Goal: Task Accomplishment & Management: Check status

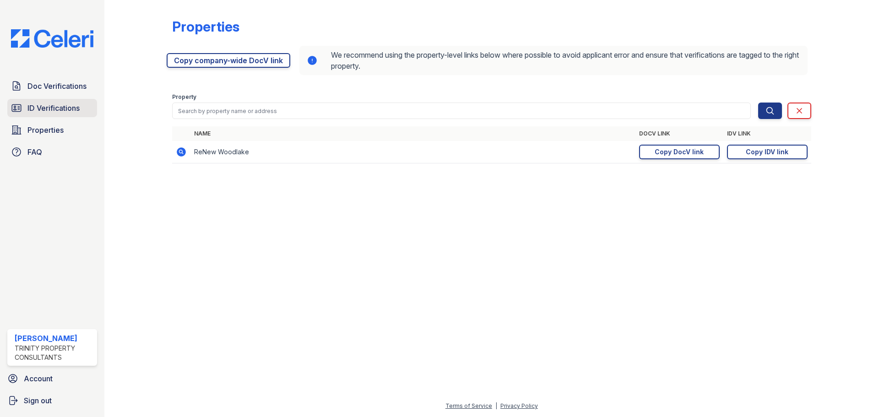
click at [60, 117] on link "ID Verifications" at bounding box center [52, 108] width 90 height 18
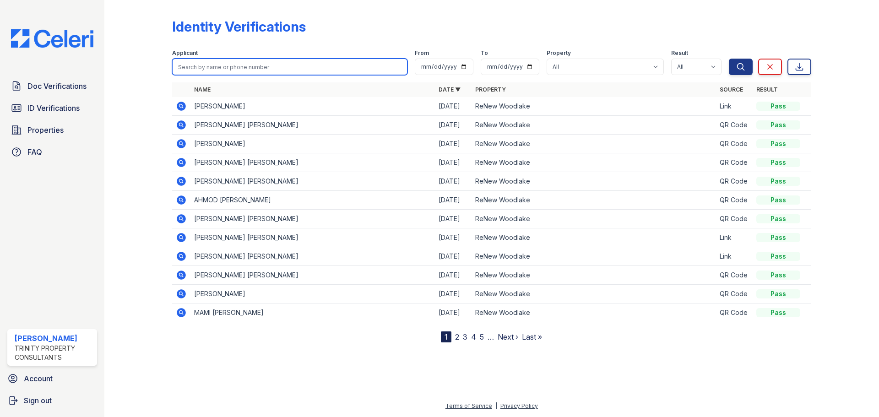
click at [275, 62] on input "search" at bounding box center [289, 67] width 235 height 16
type input "[PERSON_NAME]"
click at [729, 59] on button "Search" at bounding box center [741, 67] width 24 height 16
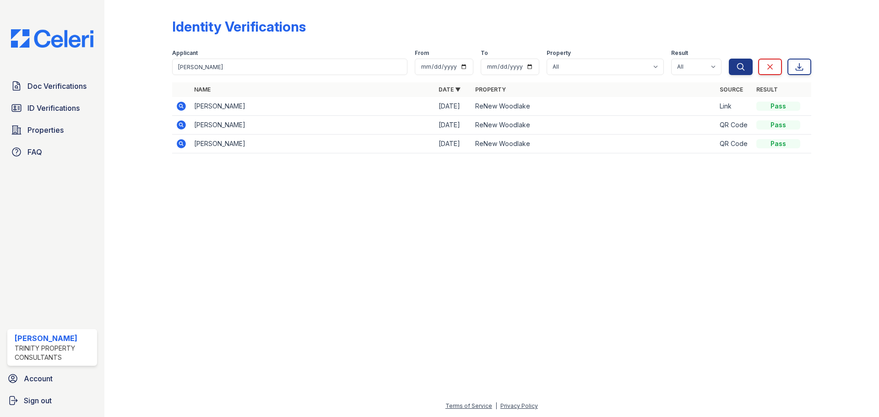
click at [178, 106] on icon at bounding box center [181, 106] width 9 height 9
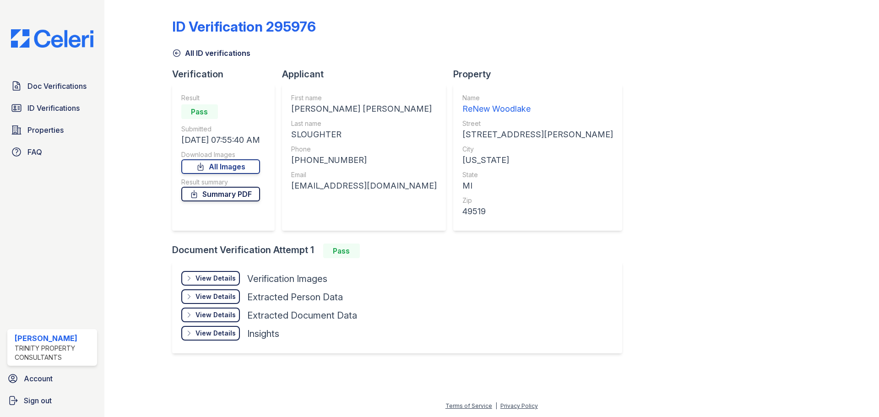
click at [251, 190] on link "Summary PDF" at bounding box center [220, 194] width 79 height 15
click at [227, 274] on div "View Details" at bounding box center [215, 278] width 40 height 9
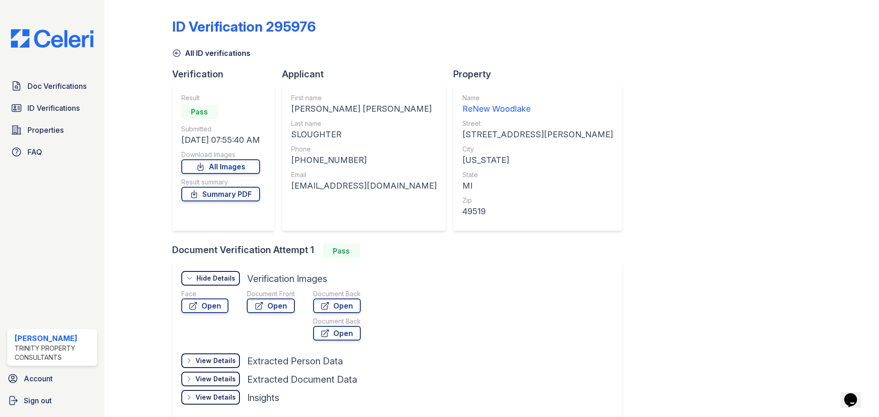
click at [228, 272] on div "Hide Details Details" at bounding box center [210, 278] width 59 height 15
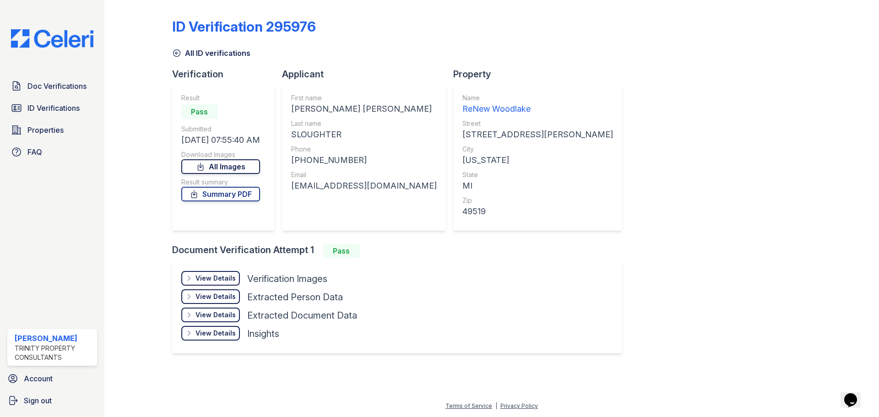
click at [243, 161] on link "All Images" at bounding box center [220, 166] width 79 height 15
click at [58, 101] on link "ID Verifications" at bounding box center [52, 108] width 90 height 18
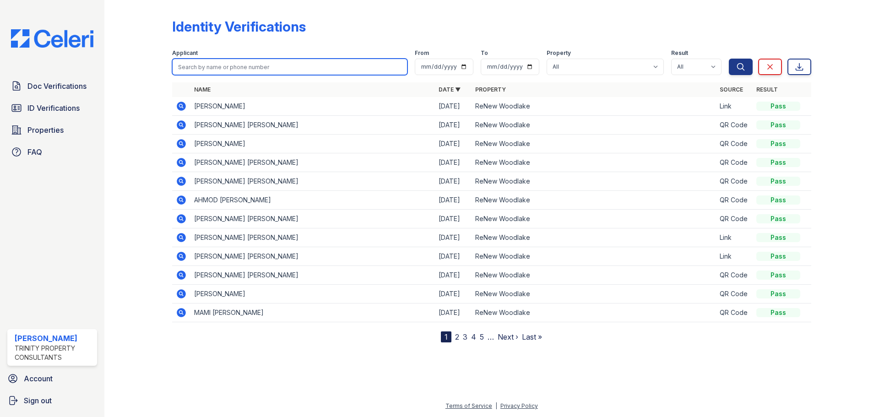
click at [223, 72] on input "search" at bounding box center [289, 67] width 235 height 16
type input "[PERSON_NAME]"
click at [729, 59] on button "Search" at bounding box center [741, 67] width 24 height 16
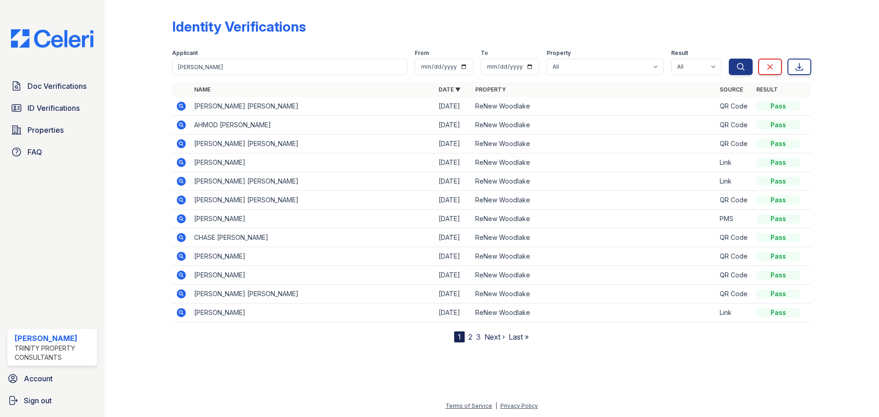
click at [185, 164] on icon at bounding box center [181, 162] width 9 height 9
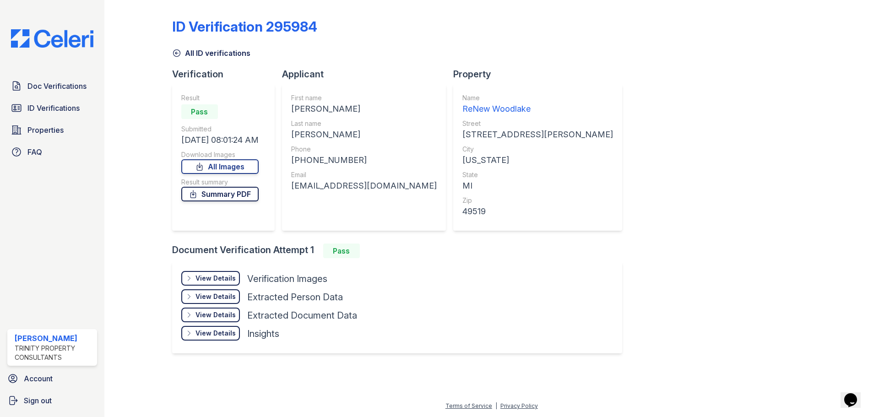
click at [205, 192] on link "Summary PDF" at bounding box center [219, 194] width 77 height 15
click at [230, 165] on link "All Images" at bounding box center [219, 166] width 77 height 15
click at [52, 93] on link "Doc Verifications" at bounding box center [52, 86] width 90 height 18
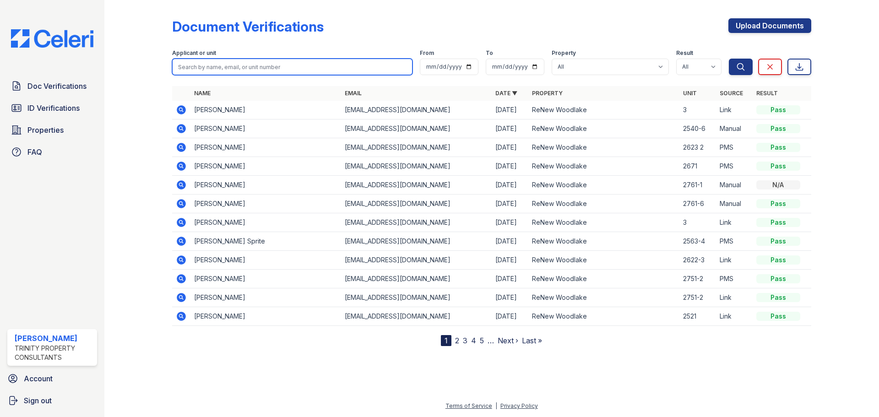
click at [216, 66] on input "search" at bounding box center [292, 67] width 240 height 16
type input "jaclyn"
click at [729, 59] on button "Search" at bounding box center [741, 67] width 24 height 16
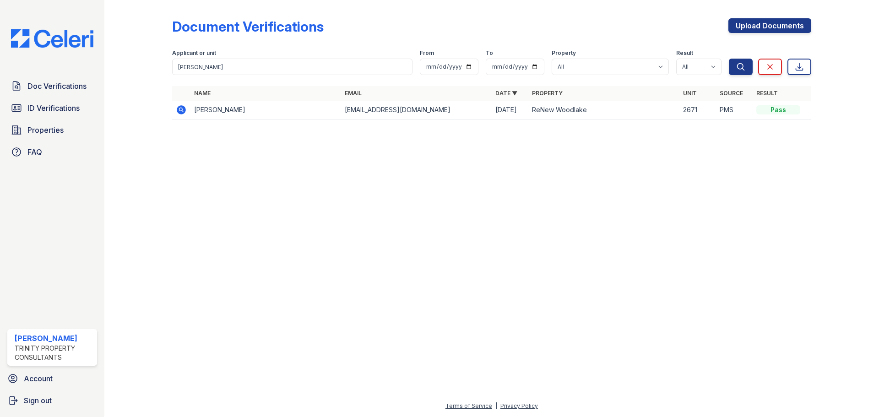
click at [181, 110] on icon at bounding box center [180, 109] width 2 height 2
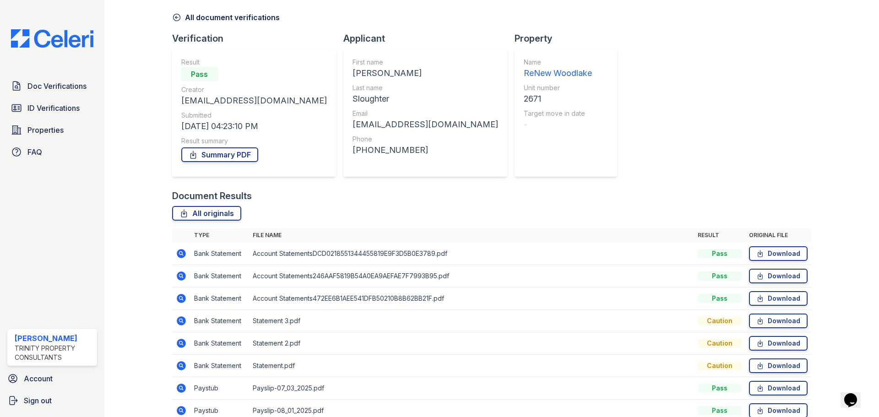
scroll to position [46, 0]
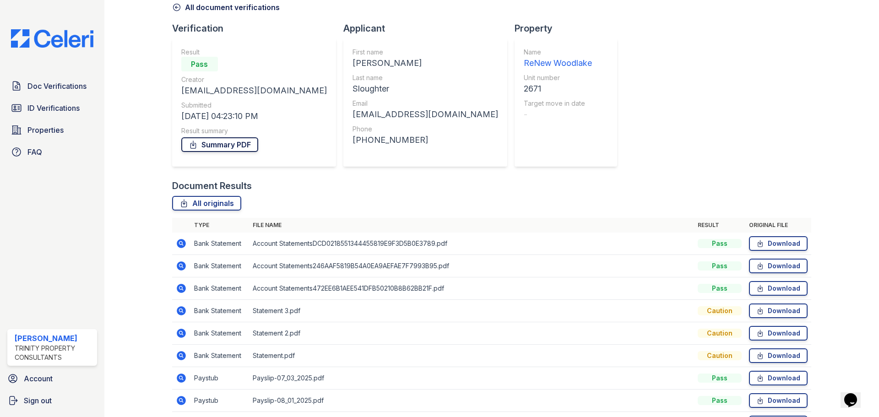
click at [211, 151] on link "Summary PDF" at bounding box center [219, 144] width 77 height 15
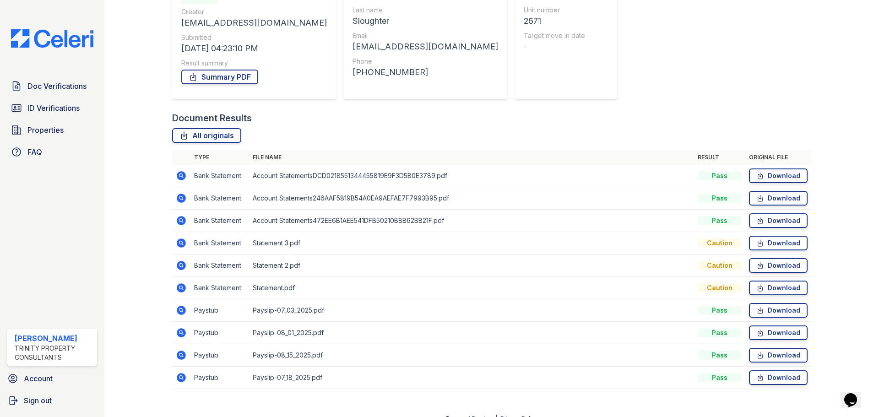
scroll to position [126, 0]
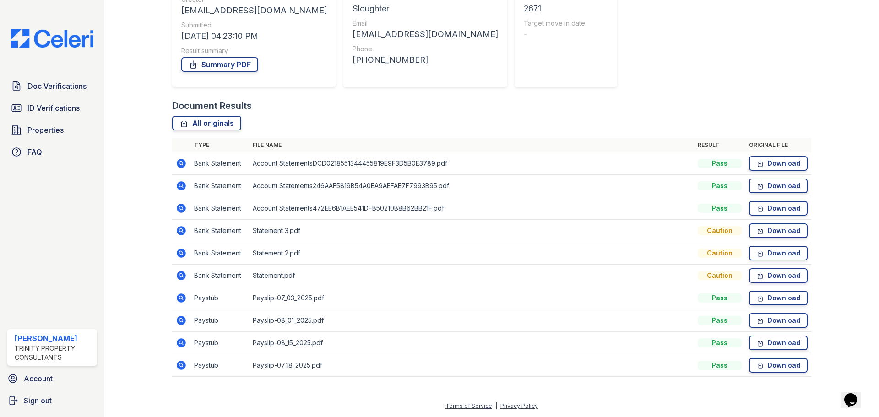
click at [183, 337] on td at bounding box center [181, 343] width 18 height 22
click at [183, 338] on icon at bounding box center [181, 342] width 11 height 11
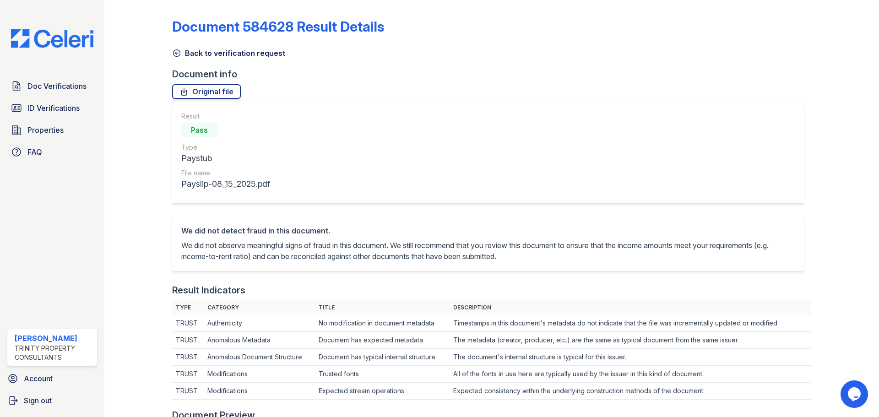
click at [177, 64] on div "Document 584628 Result Details Back to verification request Document info Origi…" at bounding box center [491, 423] width 639 height 839
click at [175, 58] on link "Back to verification request" at bounding box center [228, 53] width 113 height 11
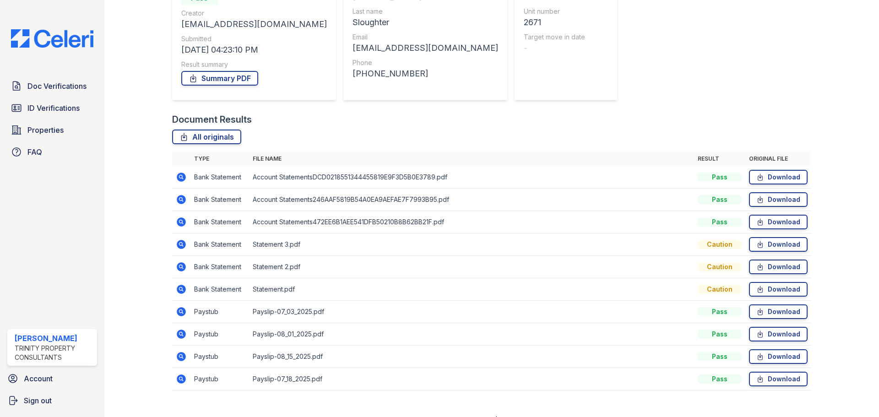
scroll to position [126, 0]
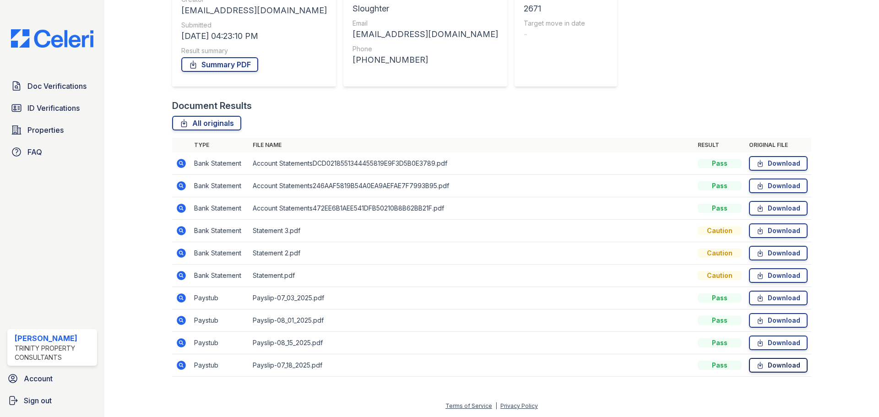
click at [768, 365] on link "Download" at bounding box center [778, 365] width 59 height 15
click at [767, 349] on link "Download" at bounding box center [778, 343] width 59 height 15
click at [770, 322] on link "Download" at bounding box center [778, 320] width 59 height 15
click at [765, 302] on link "Download" at bounding box center [778, 298] width 59 height 15
click at [765, 274] on link "Download" at bounding box center [778, 275] width 59 height 15
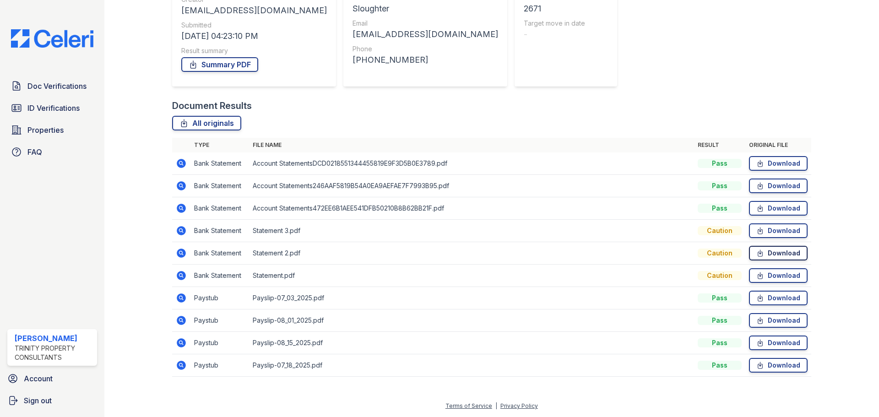
click at [766, 255] on link "Download" at bounding box center [778, 253] width 59 height 15
click at [767, 237] on link "Download" at bounding box center [778, 230] width 59 height 15
click at [769, 207] on link "Download" at bounding box center [778, 208] width 59 height 15
click at [559, 145] on th "File name" at bounding box center [471, 145] width 445 height 15
click at [771, 186] on link "Download" at bounding box center [778, 186] width 59 height 15
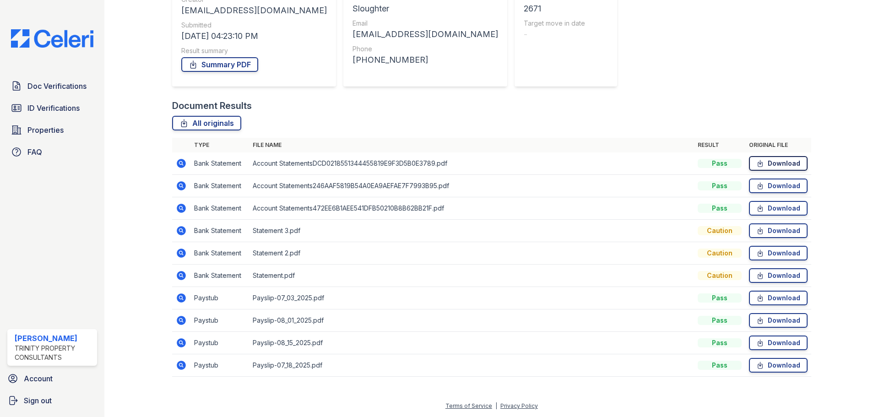
click at [761, 167] on link "Download" at bounding box center [778, 163] width 59 height 15
click at [52, 85] on span "Doc Verifications" at bounding box center [56, 86] width 59 height 11
